Goal: Information Seeking & Learning: Learn about a topic

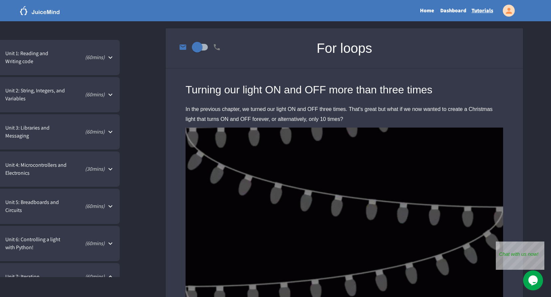
scroll to position [156, 0]
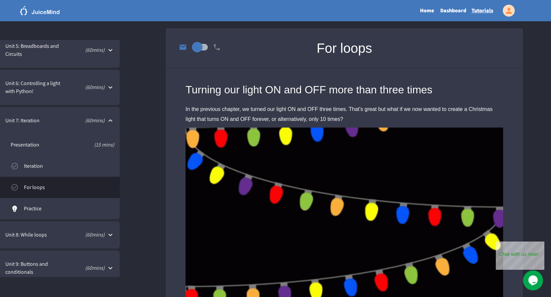
click at [105, 89] on div "( 60 mins)" at bounding box center [87, 87] width 39 height 8
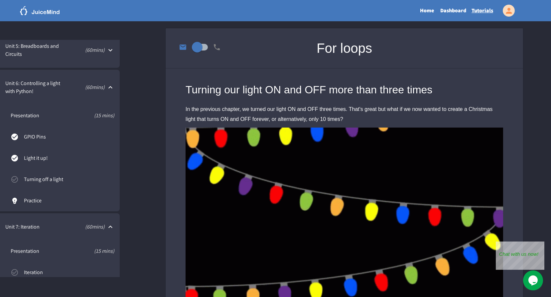
click at [62, 176] on span "Turning off a light" at bounding box center [69, 180] width 90 height 8
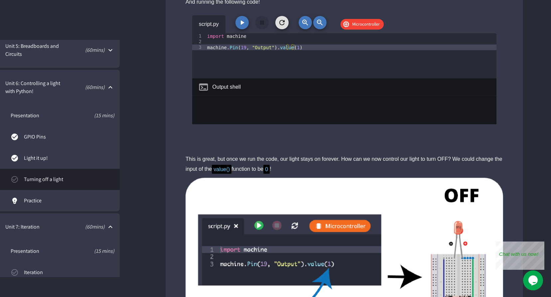
scroll to position [399, 0]
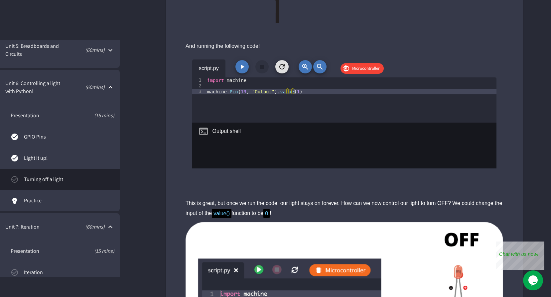
click at [243, 68] on icon "button" at bounding box center [243, 67] width 4 height 5
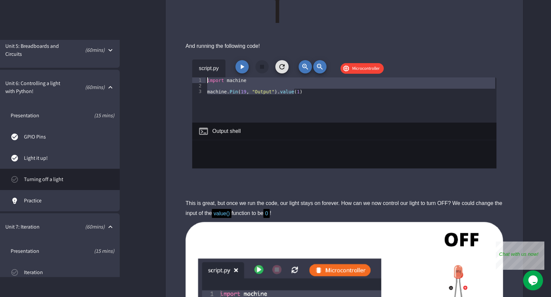
drag, startPoint x: 331, startPoint y: 91, endPoint x: 165, endPoint y: 50, distance: 171.3
type textarea "**********"
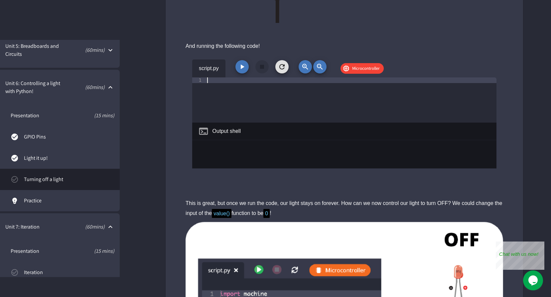
click at [169, 98] on div "script.py Microcontroller 1 XXXXXXXXXXXXXXXXXXXXXXXXXXXXXXXXXXXXXXXXXXXXXXXXXXX…" at bounding box center [344, 121] width 357 height 141
click at [245, 65] on icon "button" at bounding box center [242, 67] width 8 height 8
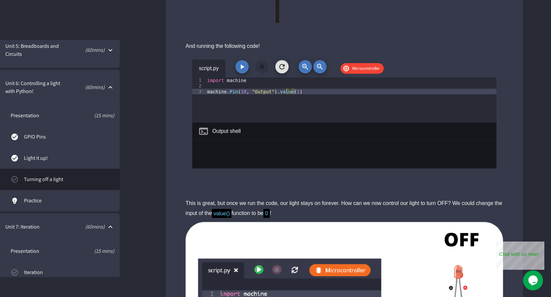
click at [244, 69] on icon "button" at bounding box center [242, 67] width 8 height 8
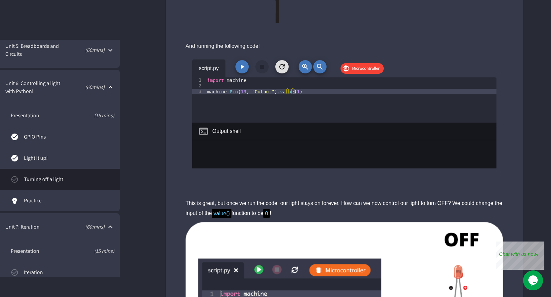
click at [240, 71] on icon "button" at bounding box center [242, 67] width 8 height 8
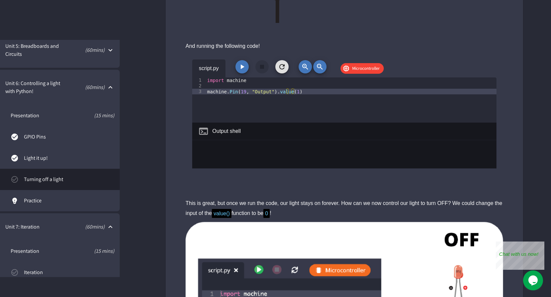
click at [64, 156] on span "Light it up!" at bounding box center [69, 158] width 90 height 8
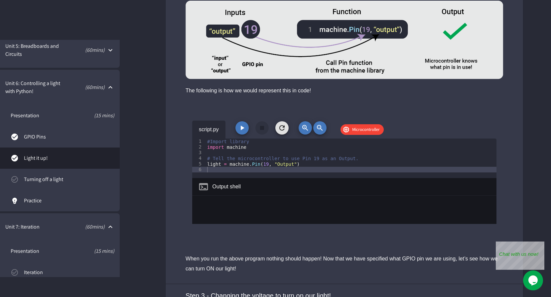
scroll to position [1397, 0]
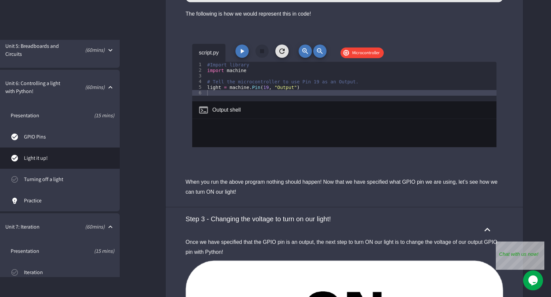
click at [83, 180] on span "Turning off a light" at bounding box center [69, 180] width 90 height 8
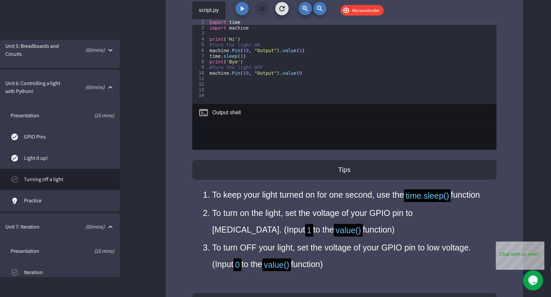
scroll to position [2128, 0]
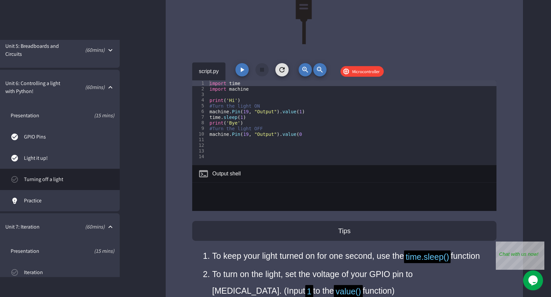
click at [241, 71] on icon "button" at bounding box center [243, 70] width 4 height 5
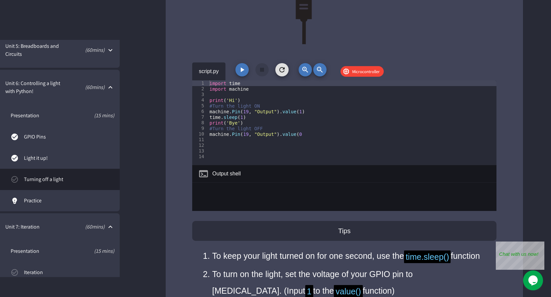
click at [356, 72] on span "Microcontroller" at bounding box center [366, 72] width 36 height 7
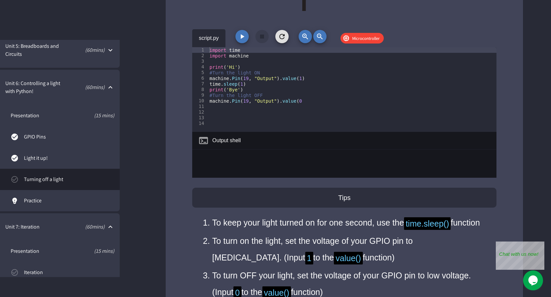
click at [243, 39] on icon "button" at bounding box center [242, 37] width 8 height 8
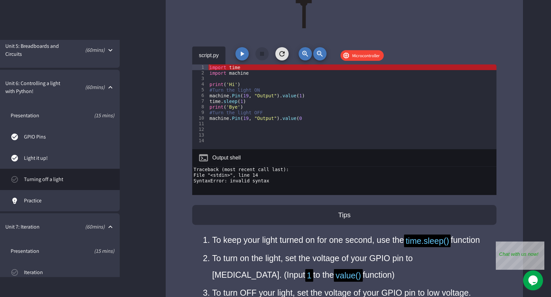
scroll to position [2128, 0]
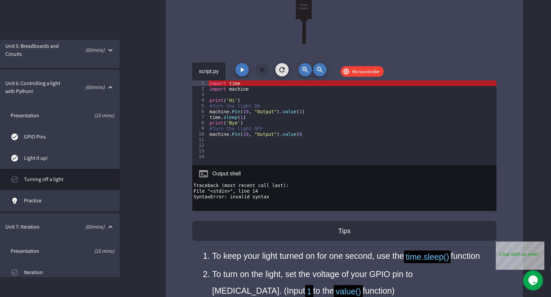
click at [244, 74] on button "button" at bounding box center [241, 69] width 13 height 13
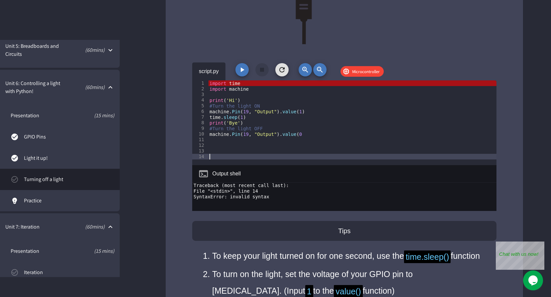
click at [253, 159] on div "import time import machine print ( 'Hi' ) #Turn the light ON machine . Pin ( 19…" at bounding box center [352, 128] width 288 height 96
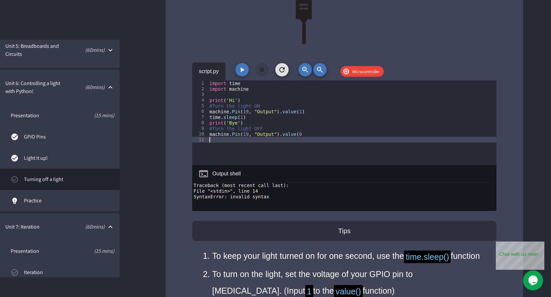
click at [238, 69] on icon "button" at bounding box center [242, 70] width 8 height 8
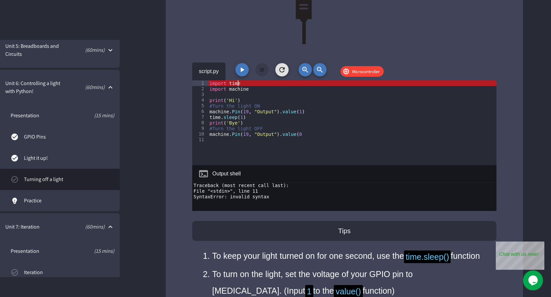
click at [241, 83] on div "import time import machine print ( 'Hi' ) #Turn the light ON machine . Pin ( 19…" at bounding box center [352, 128] width 288 height 96
click at [226, 83] on div "import time import machine print ( 'Hi' ) #Turn the light ON machine . Pin ( 19…" at bounding box center [352, 128] width 288 height 96
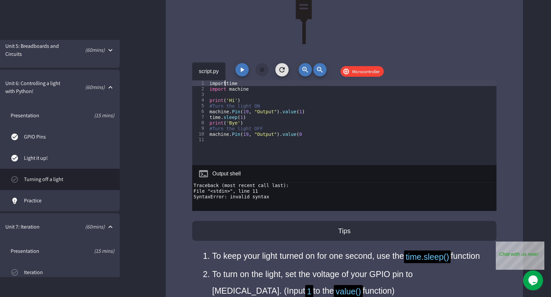
type textarea "**********"
drag, startPoint x: 241, startPoint y: 84, endPoint x: 193, endPoint y: 83, distance: 47.9
click at [193, 83] on div "**********" at bounding box center [344, 122] width 304 height 85
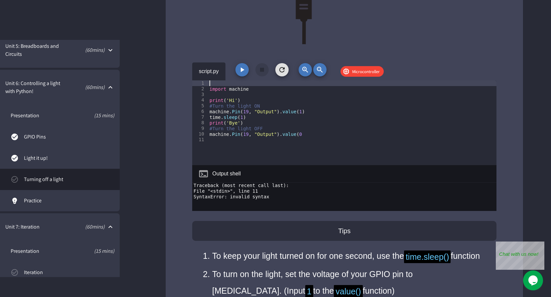
click at [243, 68] on icon "button" at bounding box center [242, 70] width 8 height 8
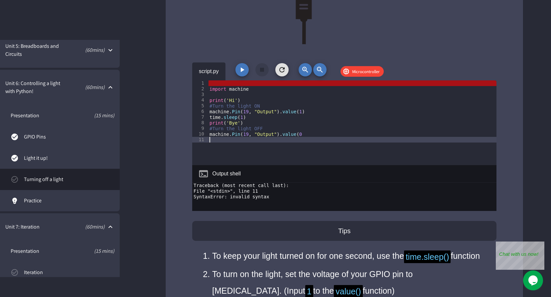
click at [211, 140] on div "import machine print ( 'Hi' ) #Turn the light ON machine . Pin ( 19 , "Output" …" at bounding box center [352, 128] width 288 height 96
type textarea "**********"
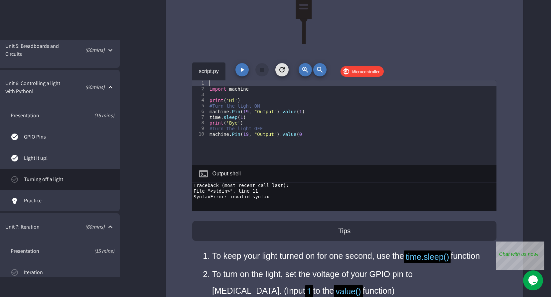
click at [211, 84] on div "import machine print ( 'Hi' ) #Turn the light ON machine . Pin ( 19 , "Output" …" at bounding box center [352, 128] width 288 height 96
paste textarea "**********"
type textarea "**********"
click at [239, 70] on icon "button" at bounding box center [242, 70] width 8 height 8
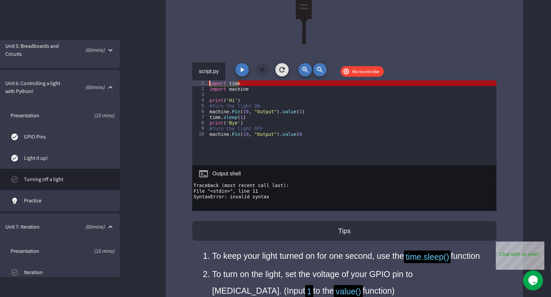
drag, startPoint x: 247, startPoint y: 83, endPoint x: 204, endPoint y: 83, distance: 42.9
click at [204, 83] on div "**********" at bounding box center [344, 122] width 304 height 85
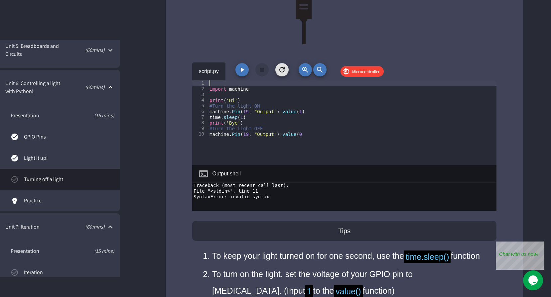
type textarea "**********"
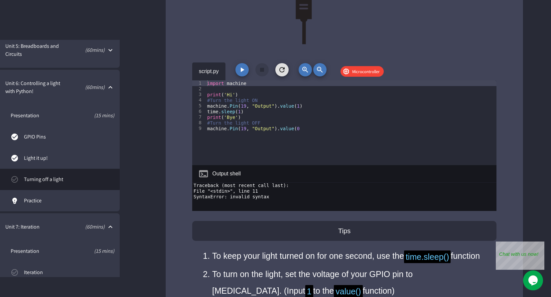
click at [240, 69] on icon "button" at bounding box center [242, 70] width 8 height 8
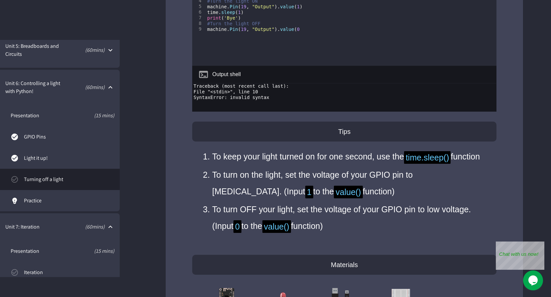
scroll to position [2029, 0]
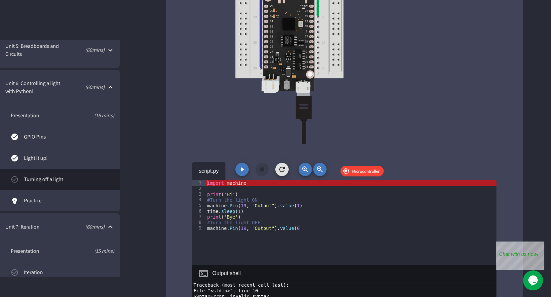
click at [243, 187] on div "import machine print ( 'Hi' ) #Turn the light ON machine . Pin ( 19 , "Output" …" at bounding box center [351, 228] width 291 height 96
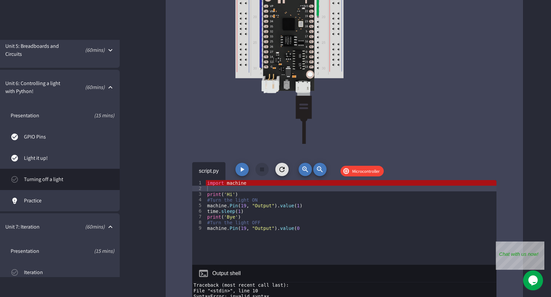
click at [285, 165] on button "button" at bounding box center [281, 169] width 13 height 13
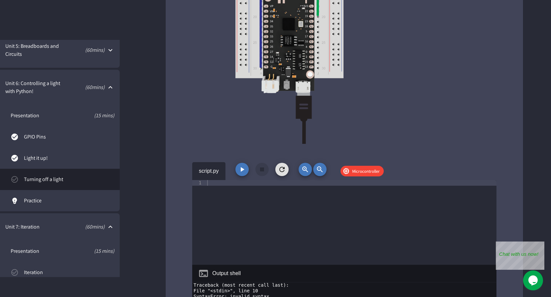
click at [281, 168] on icon "button" at bounding box center [281, 169] width 5 height 5
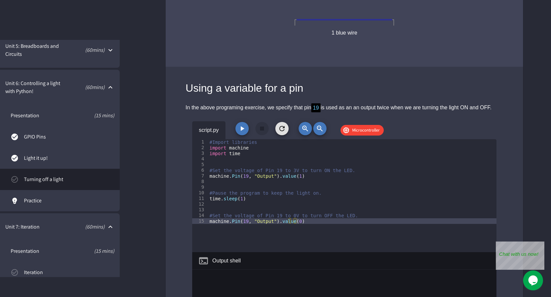
scroll to position [2660, 0]
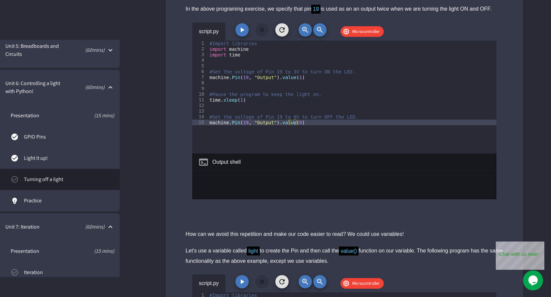
click at [240, 34] on icon "button" at bounding box center [242, 30] width 8 height 8
click at [242, 34] on icon "button" at bounding box center [242, 30] width 8 height 8
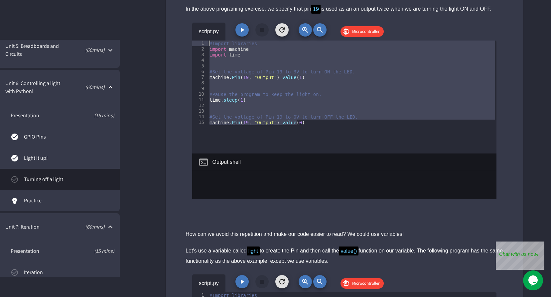
drag, startPoint x: 304, startPoint y: 140, endPoint x: 196, endPoint y: 44, distance: 144.4
click at [196, 44] on div "script.py Microcontroller 1 2 3 4 5 6 7 8 9 10 11 12 13 14 15 #Import libraries…" at bounding box center [344, 111] width 304 height 177
type textarea "**********"
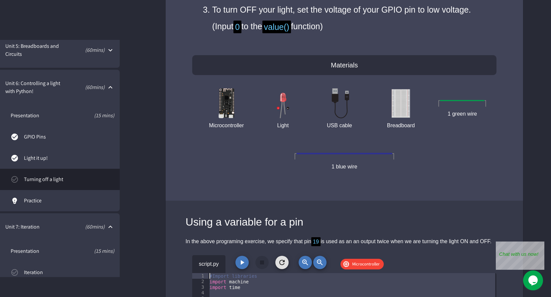
click at [368, 107] on div "Microcontroller Light USB cable Breadboard 1 green wire 1 blue wire" at bounding box center [344, 128] width 304 height 106
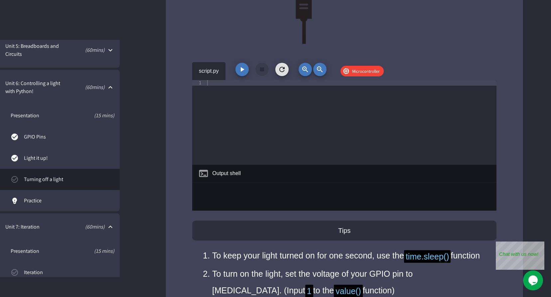
scroll to position [2128, 0]
click at [328, 108] on div at bounding box center [351, 128] width 291 height 96
paste textarea "**********"
type textarea "**********"
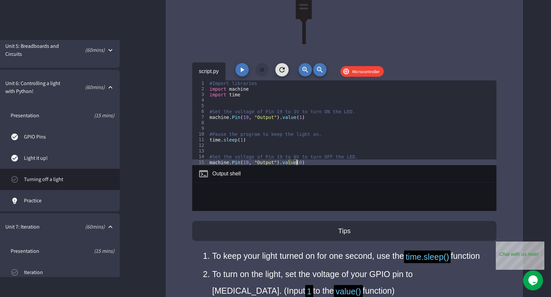
click at [414, 50] on div "**********" at bounding box center [344, 95] width 357 height 810
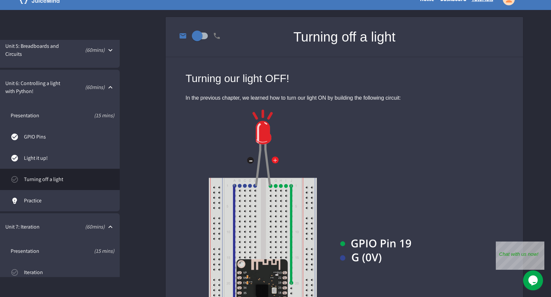
scroll to position [0, 0]
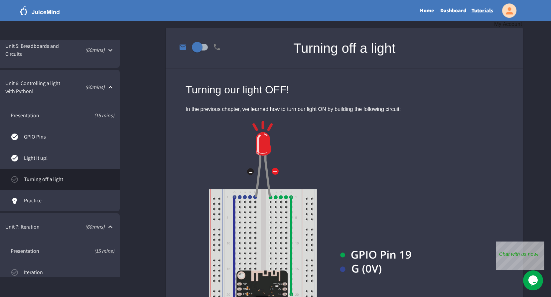
click at [508, 10] on icon "My Account" at bounding box center [509, 10] width 7 height 7
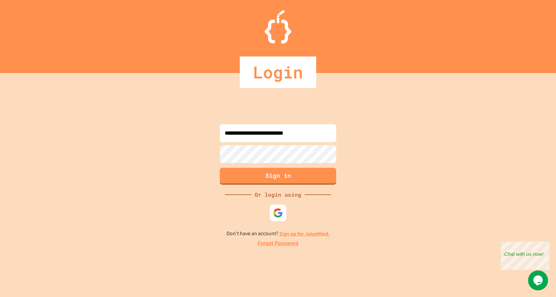
drag, startPoint x: 315, startPoint y: 133, endPoint x: 285, endPoint y: 134, distance: 29.9
click at [285, 134] on input "**********" at bounding box center [278, 133] width 116 height 18
drag, startPoint x: 279, startPoint y: 133, endPoint x: 235, endPoint y: 133, distance: 43.6
click at [235, 133] on input "**********" at bounding box center [278, 133] width 116 height 18
type input "**********"
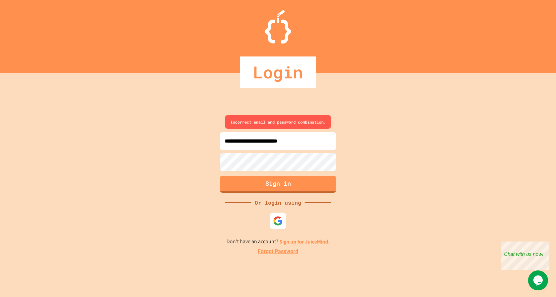
click at [348, 163] on div "**********" at bounding box center [278, 185] width 556 height 224
click at [288, 177] on button "Sign in" at bounding box center [278, 183] width 119 height 17
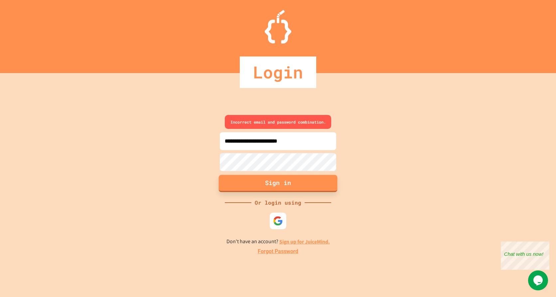
click at [288, 177] on button "Sign in" at bounding box center [278, 183] width 119 height 17
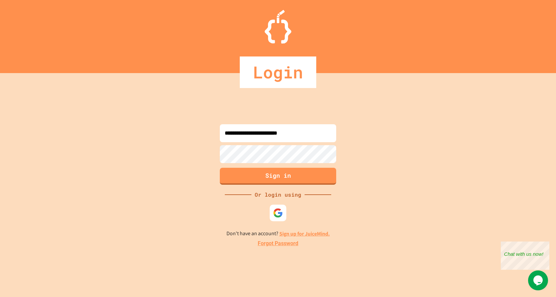
click at [208, 156] on div "**********" at bounding box center [278, 185] width 556 height 224
click at [317, 176] on button "Sign in" at bounding box center [278, 175] width 119 height 17
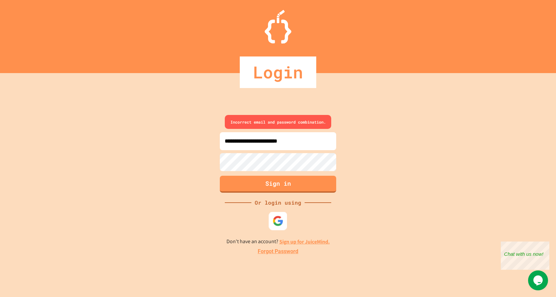
click at [279, 220] on img at bounding box center [278, 220] width 11 height 11
click at [279, 218] on img at bounding box center [278, 220] width 11 height 11
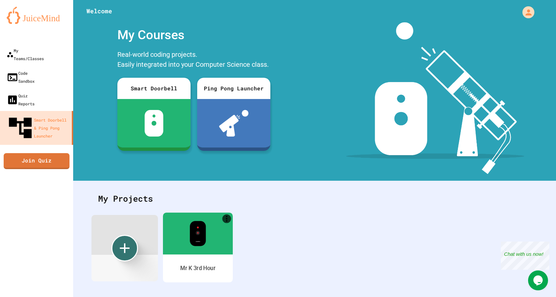
click at [205, 243] on img at bounding box center [198, 233] width 16 height 25
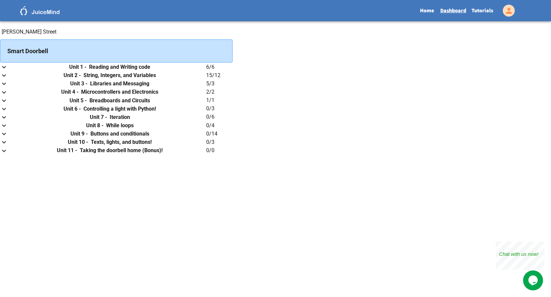
click at [484, 9] on link "Tutorials" at bounding box center [482, 10] width 27 height 15
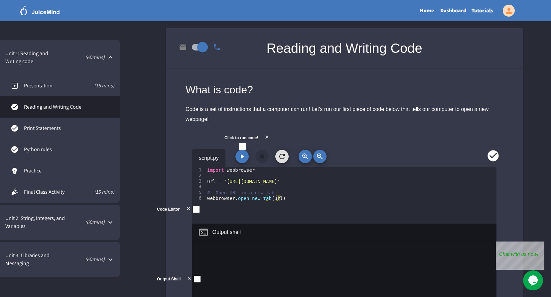
click at [88, 51] on div "Unit 1: Reading and Writing code ( 60 mins)" at bounding box center [60, 57] width 120 height 35
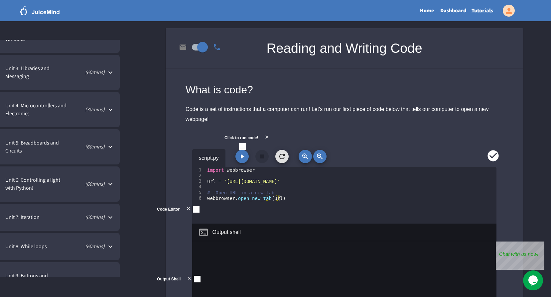
scroll to position [100, 0]
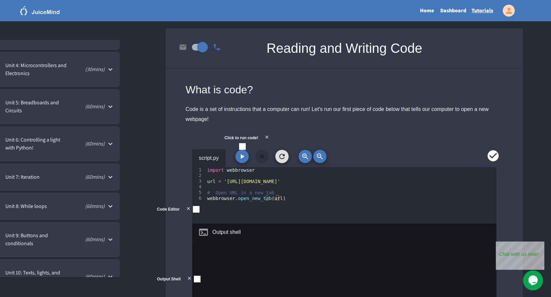
click at [87, 152] on div "Unit 6: Controlling a light with Python! ( 60 mins)" at bounding box center [60, 143] width 120 height 35
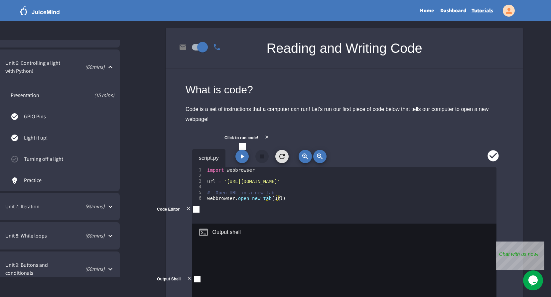
scroll to position [200, 0]
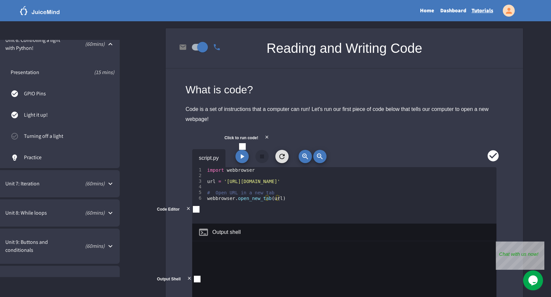
click at [82, 147] on link "Turning off a light" at bounding box center [60, 136] width 120 height 21
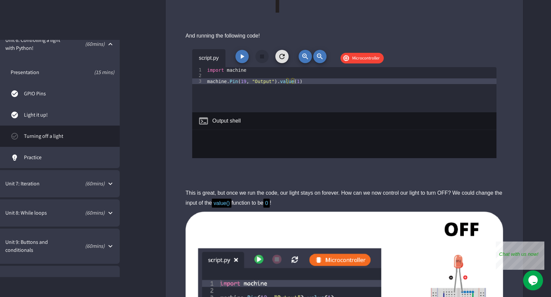
scroll to position [366, 0]
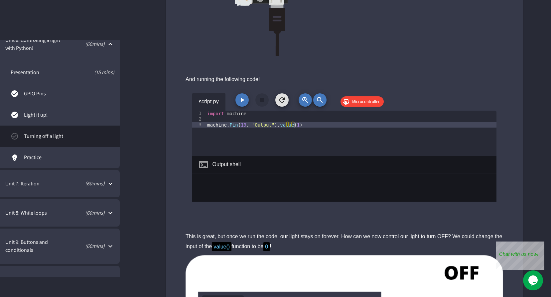
click at [238, 87] on div "script.py Microcontroller 1 2 3 import machine machine . Pin ( 19 , "Output" ) …" at bounding box center [344, 154] width 357 height 141
click at [241, 94] on button "button" at bounding box center [241, 99] width 13 height 13
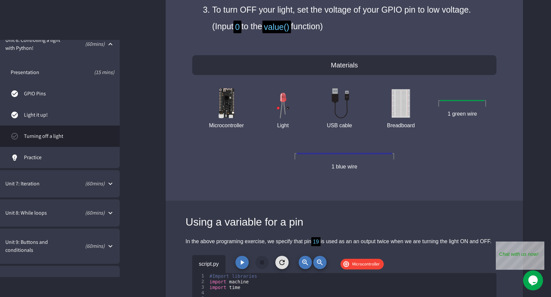
scroll to position [2594, 0]
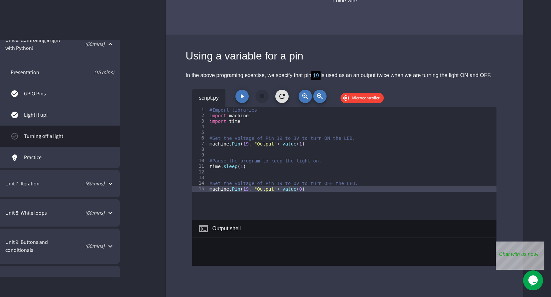
click at [246, 103] on button "button" at bounding box center [241, 96] width 13 height 13
click at [240, 100] on icon "button" at bounding box center [242, 96] width 8 height 8
click at [242, 99] on icon "button" at bounding box center [243, 96] width 4 height 5
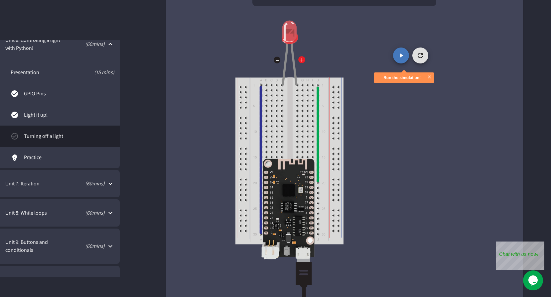
drag, startPoint x: 425, startPoint y: 132, endPoint x: 426, endPoint y: 126, distance: 6.4
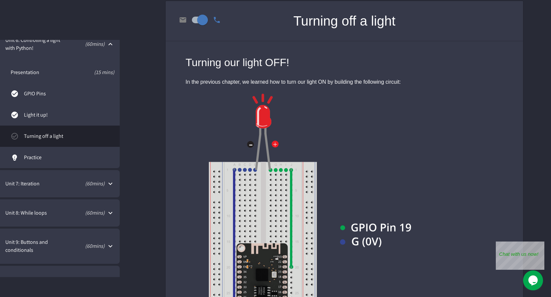
scroll to position [0, 0]
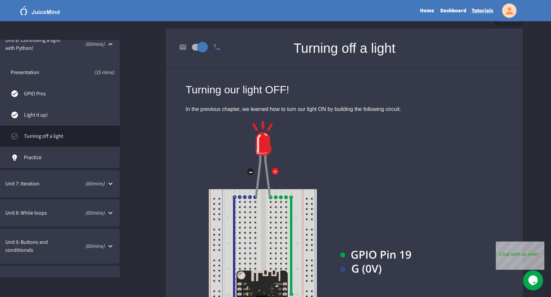
click at [512, 13] on icon "My Account" at bounding box center [509, 10] width 7 height 7
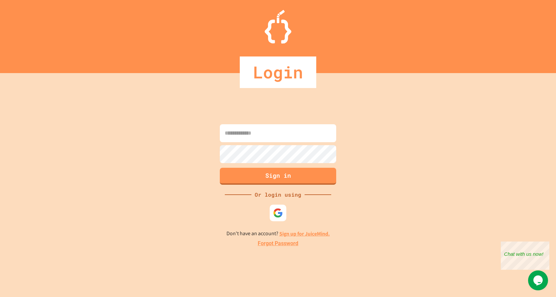
type input "**********"
click at [287, 176] on button "Sign in" at bounding box center [278, 175] width 119 height 17
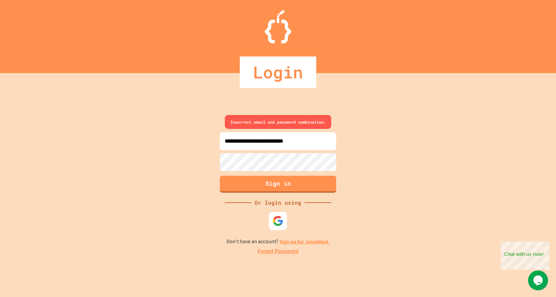
click at [284, 218] on div at bounding box center [278, 221] width 18 height 18
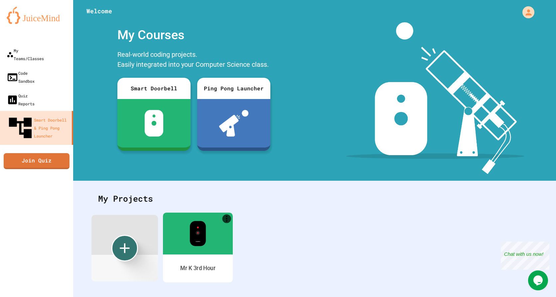
click at [204, 256] on div "Mr K 3rd Hour" at bounding box center [198, 269] width 70 height 28
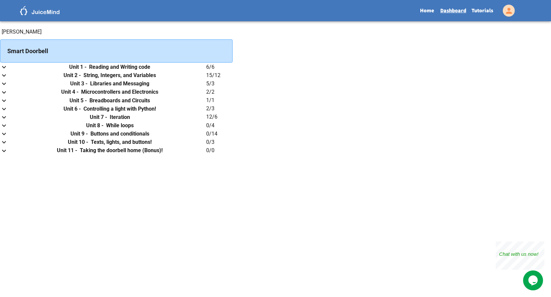
click at [483, 8] on link "Tutorials" at bounding box center [482, 10] width 27 height 15
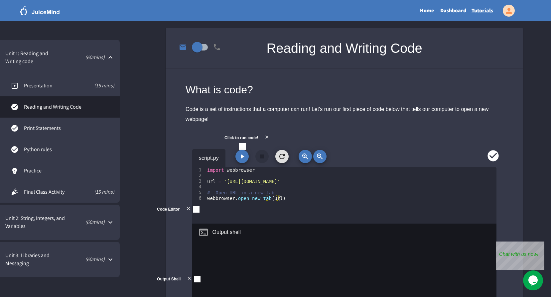
click at [107, 55] on icon at bounding box center [110, 58] width 8 height 8
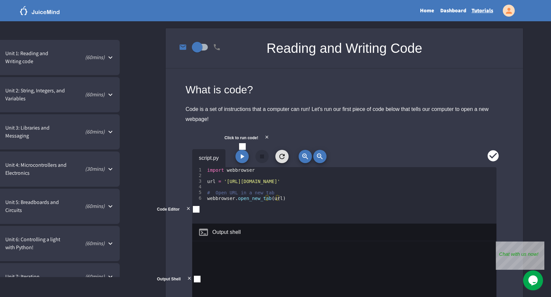
click at [96, 238] on div "Unit 6: Controlling a light with Python! ( 60 mins)" at bounding box center [60, 243] width 120 height 35
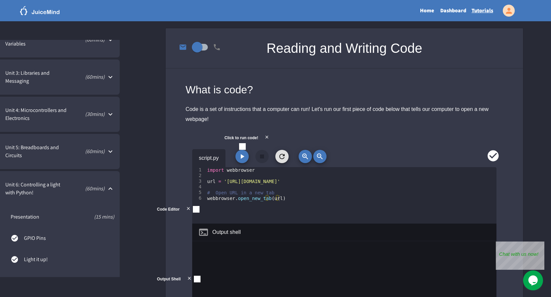
scroll to position [166, 0]
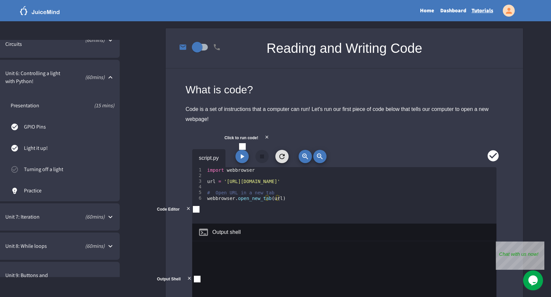
click at [51, 164] on link "Turning off a light" at bounding box center [60, 169] width 120 height 21
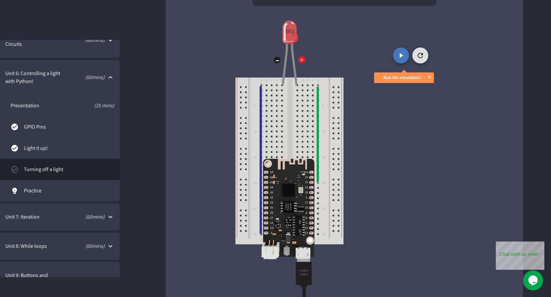
scroll to position [1696, 0]
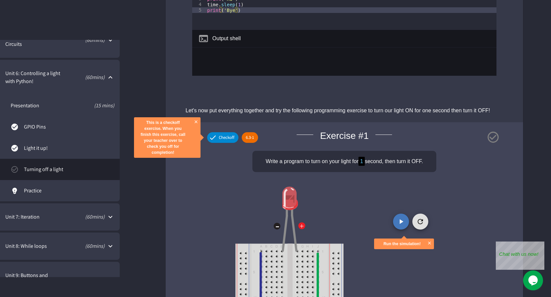
click at [226, 141] on div "Checkoff" at bounding box center [222, 137] width 31 height 11
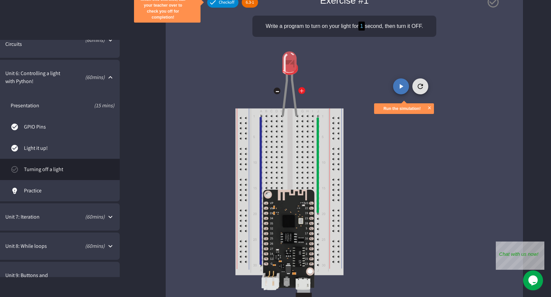
scroll to position [1829, 0]
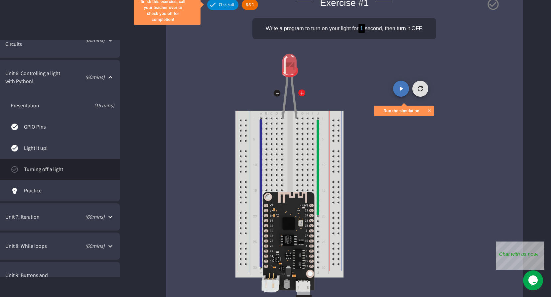
click at [397, 89] on icon "play" at bounding box center [401, 89] width 8 height 8
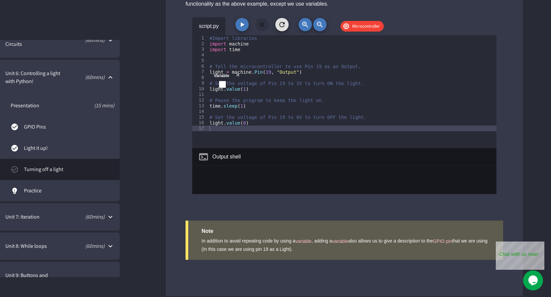
scroll to position [2941, 0]
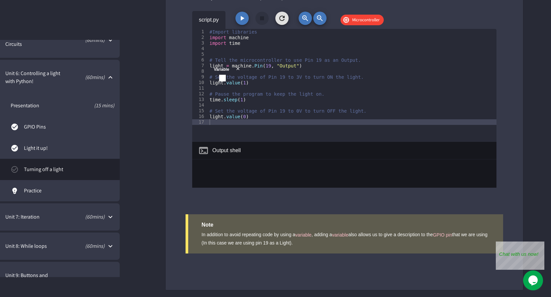
click at [92, 213] on div "Unit 7: Iteration ( 60 mins)" at bounding box center [60, 217] width 120 height 27
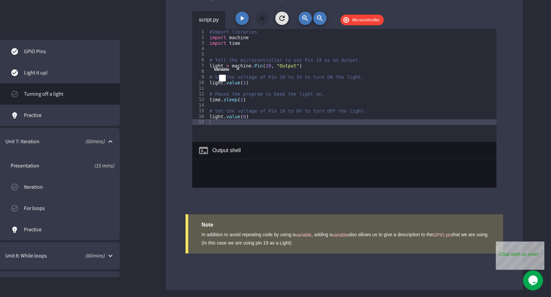
scroll to position [299, 0]
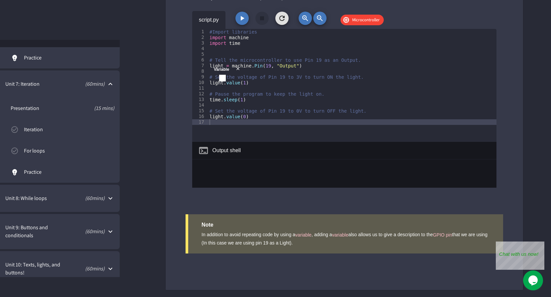
click at [41, 125] on link "Iteration" at bounding box center [60, 129] width 120 height 21
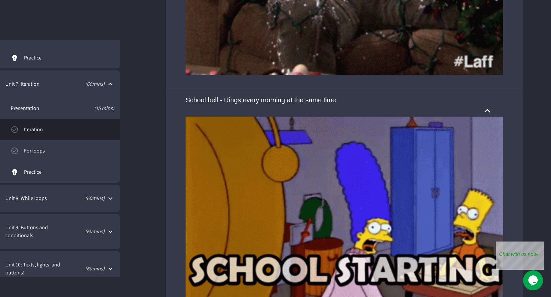
scroll to position [2146, 0]
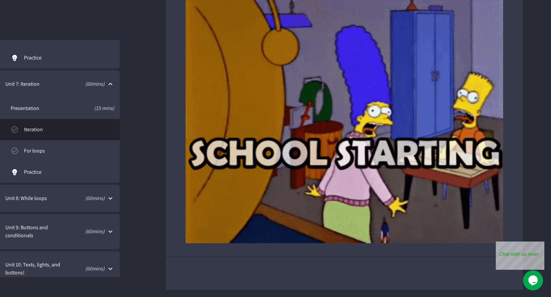
click at [51, 144] on link "For loops" at bounding box center [60, 150] width 120 height 21
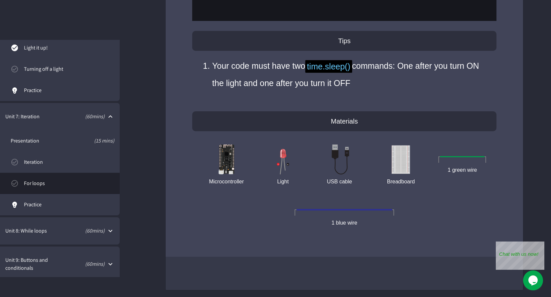
scroll to position [299, 0]
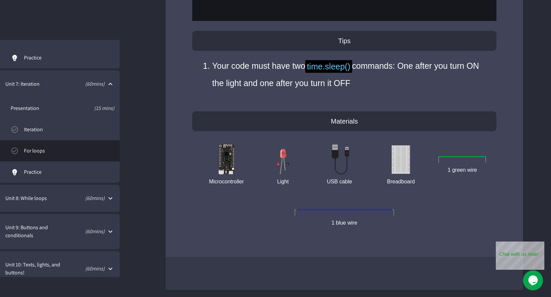
click at [100, 198] on p "( 60 mins)" at bounding box center [80, 199] width 50 height 8
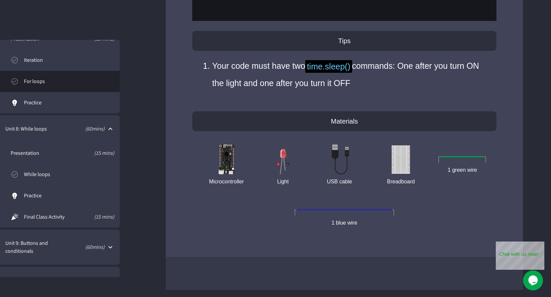
scroll to position [399, 0]
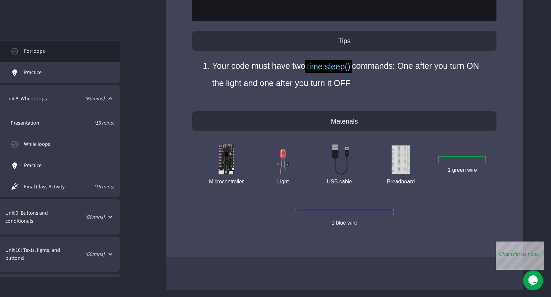
click at [80, 145] on span "While loops" at bounding box center [69, 144] width 90 height 8
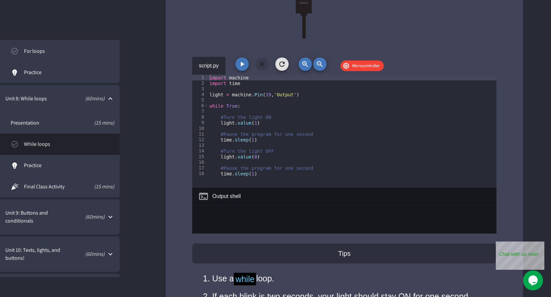
scroll to position [2597, 0]
